Goal: Information Seeking & Learning: Learn about a topic

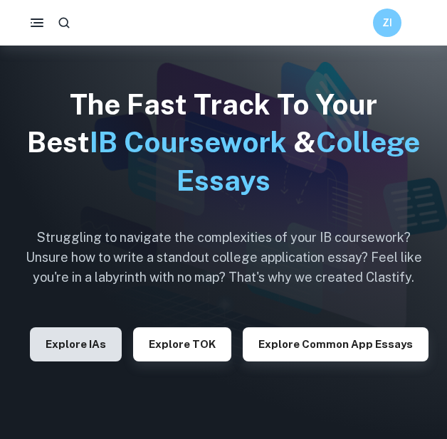
scroll to position [95, 0]
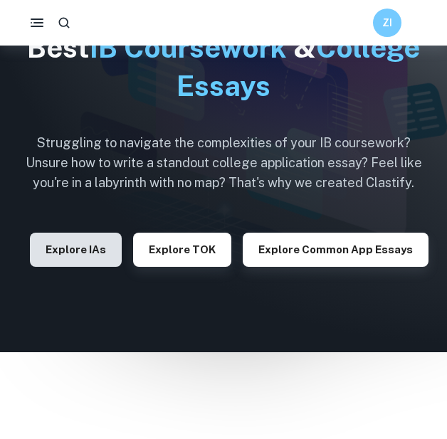
click at [73, 260] on button "Explore IAs" at bounding box center [76, 250] width 92 height 34
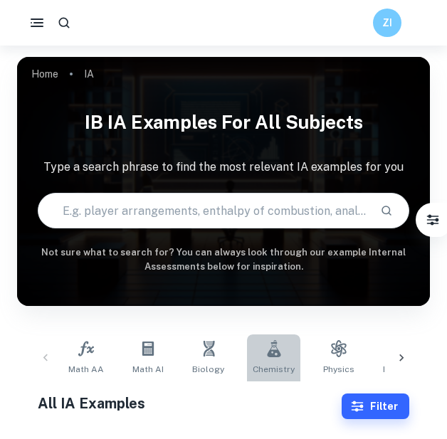
click at [275, 358] on link "Chemistry" at bounding box center [273, 357] width 53 height 47
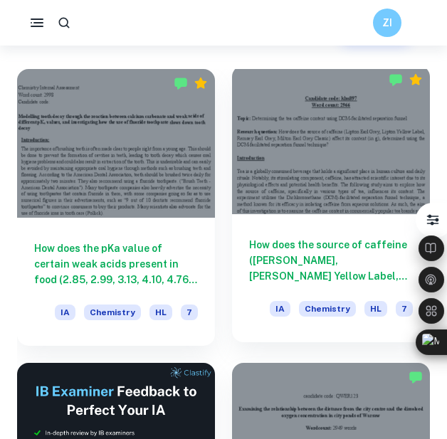
scroll to position [664, 0]
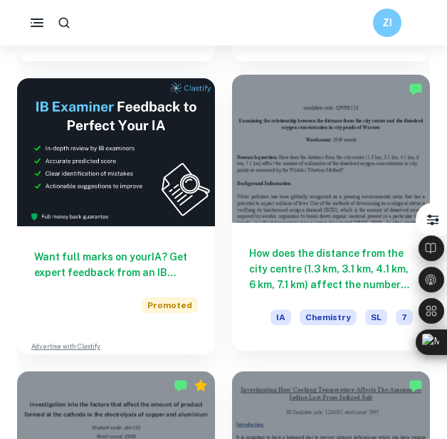
click at [302, 232] on div "How does the distance from the city centre (1.3 km, 3.1 km, 4.1 km, 6 km, 7.1 k…" at bounding box center [331, 287] width 198 height 128
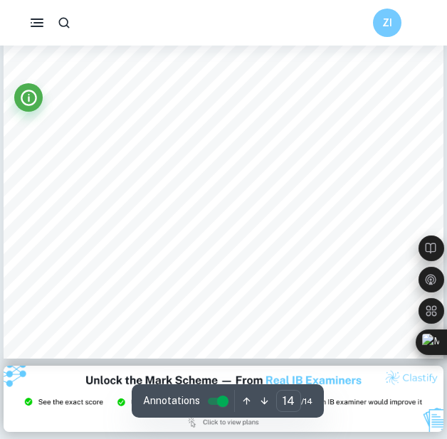
scroll to position [8045, 0]
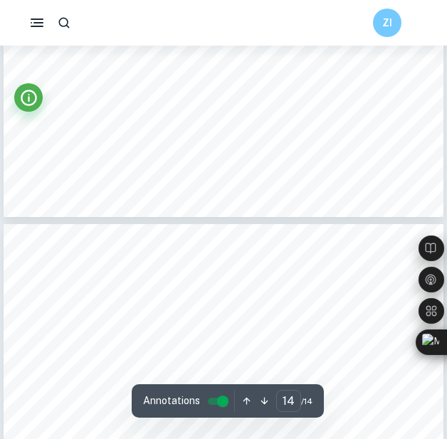
type input "13"
